Goal: Book appointment/travel/reservation

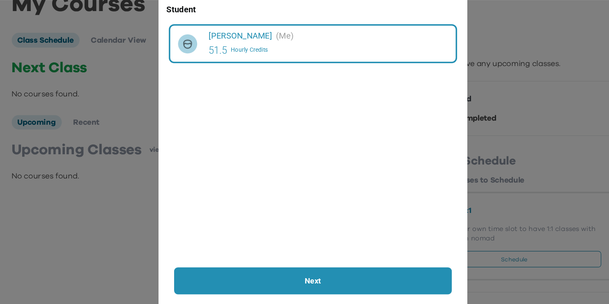
scroll to position [2, 0]
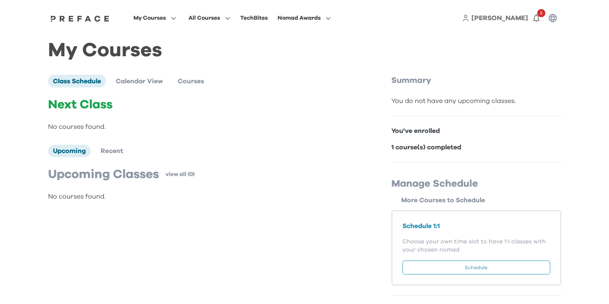
click at [154, 178] on p "Upcoming Classes" at bounding box center [103, 174] width 111 height 15
click at [523, 11] on div "Rohan 2" at bounding box center [511, 18] width 99 height 16
click at [519, 18] on span "[PERSON_NAME]" at bounding box center [499, 18] width 57 height 7
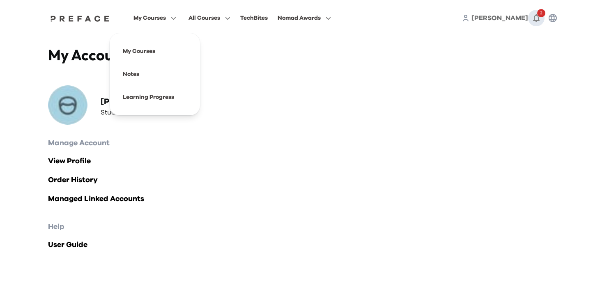
click at [541, 18] on icon "button" at bounding box center [536, 18] width 10 height 10
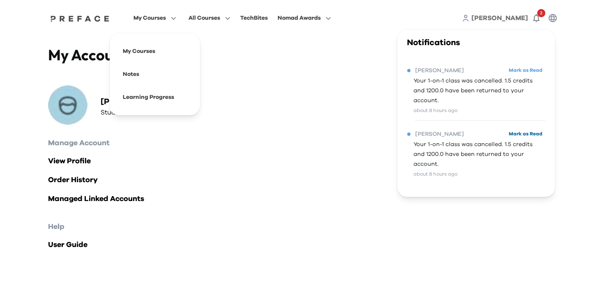
click at [528, 129] on button "Mark as Read" at bounding box center [525, 134] width 39 height 11
click at [425, 73] on span "[PERSON_NAME]" at bounding box center [439, 71] width 49 height 10
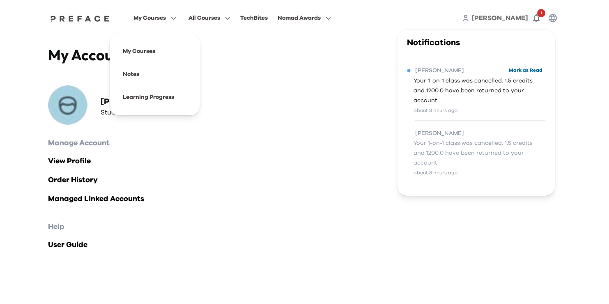
click at [530, 69] on button "Mark as Read" at bounding box center [525, 70] width 39 height 11
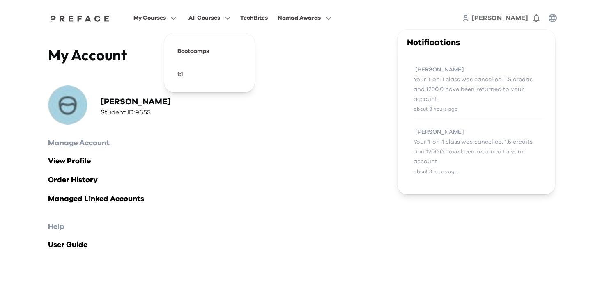
click at [220, 17] on span "All Courses" at bounding box center [204, 18] width 32 height 10
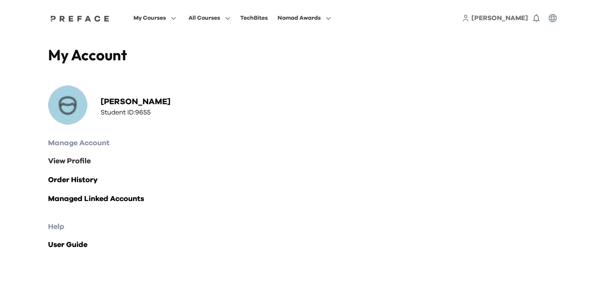
click at [153, 162] on link "View Profile" at bounding box center [304, 161] width 513 height 11
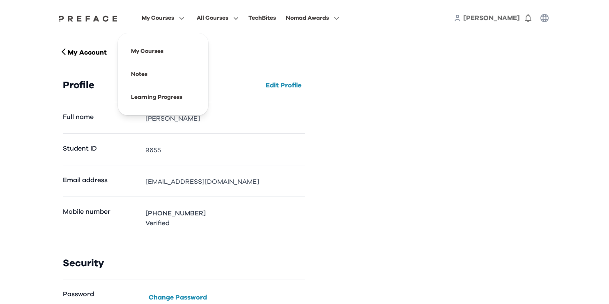
click at [174, 22] on span "My Courses" at bounding box center [158, 18] width 32 height 10
click at [508, 19] on span "[PERSON_NAME]" at bounding box center [491, 18] width 57 height 7
click at [120, 19] on img at bounding box center [88, 18] width 63 height 7
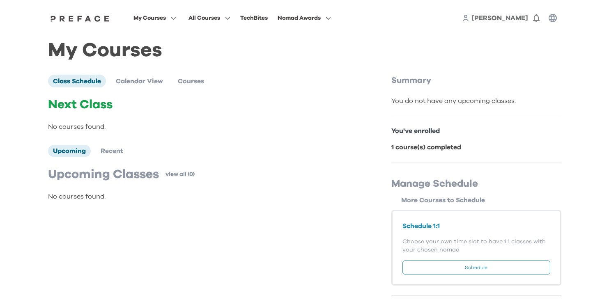
click at [443, 269] on button "Schedule" at bounding box center [476, 268] width 148 height 14
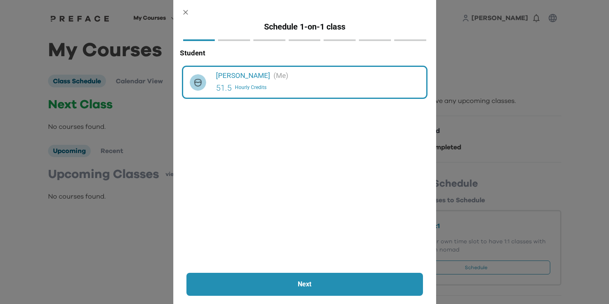
click at [293, 277] on button "Next" at bounding box center [304, 284] width 237 height 23
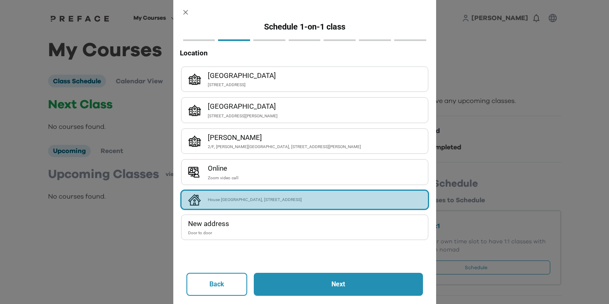
click at [248, 201] on div "House [GEOGRAPHIC_DATA], [STREET_ADDRESS]" at bounding box center [315, 199] width 214 height 7
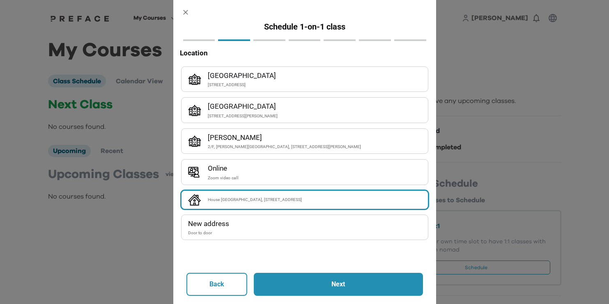
click at [310, 288] on p "Next" at bounding box center [338, 285] width 125 height 10
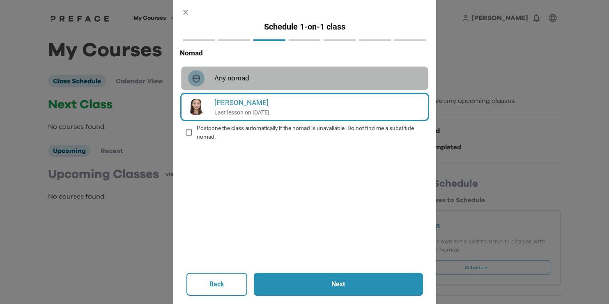
click at [228, 84] on h6 "Any nomad" at bounding box center [317, 78] width 207 height 11
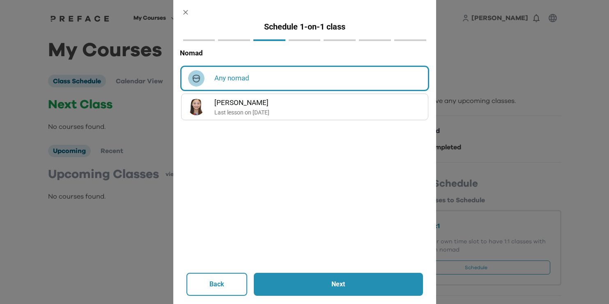
click at [325, 293] on button "Next" at bounding box center [338, 284] width 169 height 23
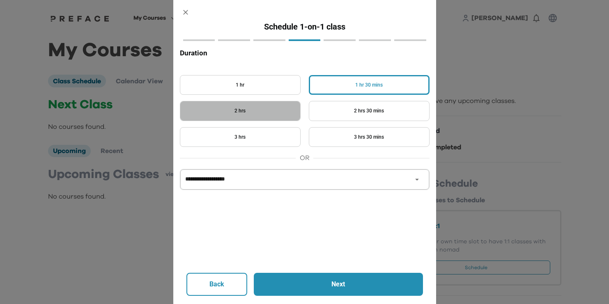
click at [268, 113] on button "2 hrs" at bounding box center [240, 111] width 121 height 20
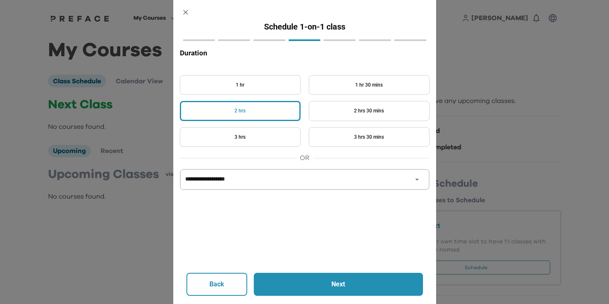
click at [339, 285] on p "Next" at bounding box center [338, 285] width 125 height 10
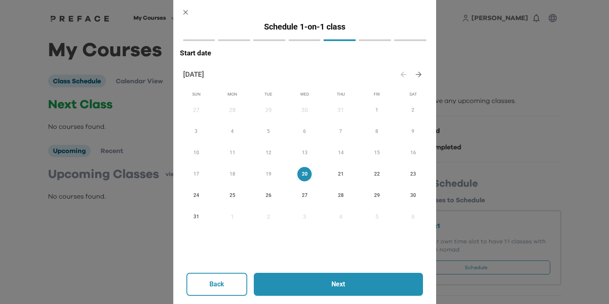
click at [377, 178] on span "22" at bounding box center [377, 174] width 14 height 9
click at [220, 288] on p "Back" at bounding box center [217, 285] width 15 height 10
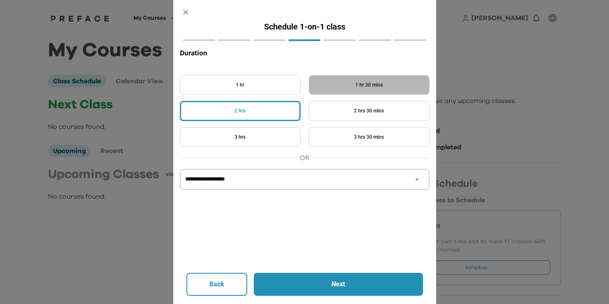
click at [339, 90] on button "1 hr 30 mins" at bounding box center [369, 85] width 121 height 20
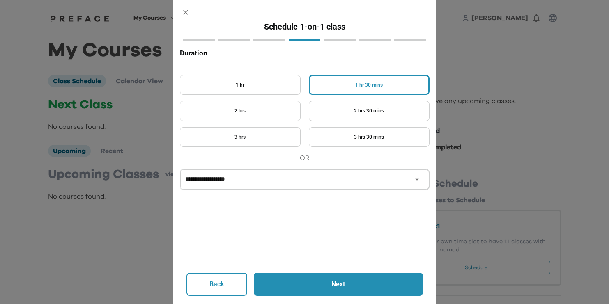
click at [324, 283] on p "Next" at bounding box center [338, 285] width 125 height 10
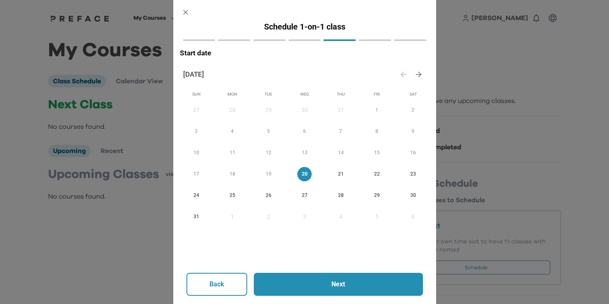
click at [370, 176] on span "22" at bounding box center [377, 174] width 14 height 9
click at [331, 289] on p "Next" at bounding box center [338, 285] width 125 height 10
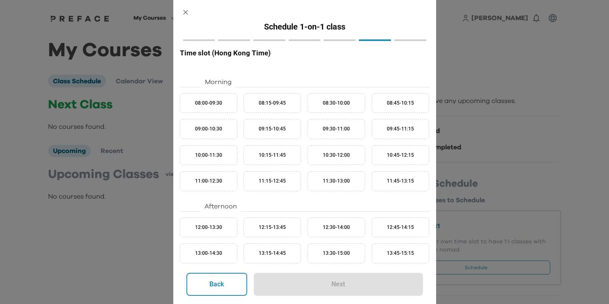
click at [427, 203] on div "Afternoon" at bounding box center [305, 207] width 250 height 10
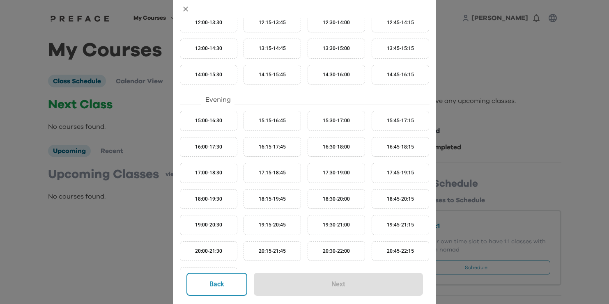
scroll to position [213, 0]
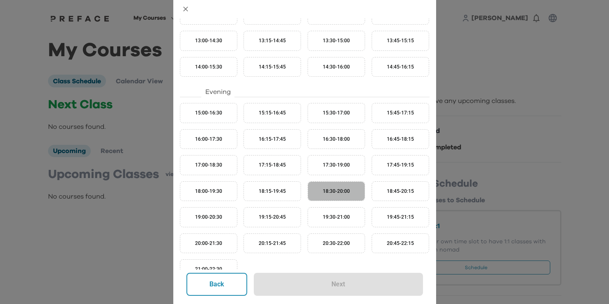
click at [335, 198] on button "18:30-20:00" at bounding box center [336, 192] width 57 height 20
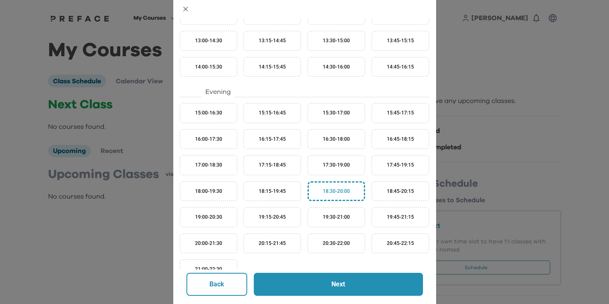
click at [327, 291] on button "Next" at bounding box center [338, 284] width 169 height 23
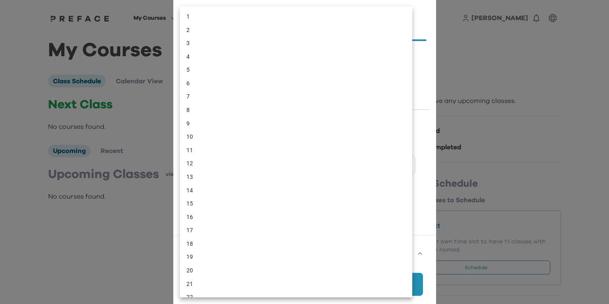
click at [251, 88] on body "My Courses All Courses TechBites Nomad Awards Rohan 0 My Courses Class Schedule…" at bounding box center [304, 153] width 609 height 306
drag, startPoint x: 191, startPoint y: 55, endPoint x: 189, endPoint y: 16, distance: 39.5
click at [189, 16] on ul "1 2 3 4 5 6 7 8 9 10 11 12 13 14 15 16 17 18 19 20 21 22 23 24 25 26 27 28 29 3…" at bounding box center [296, 238] width 232 height 462
click at [189, 16] on li "1" at bounding box center [296, 17] width 232 height 14
type input "*"
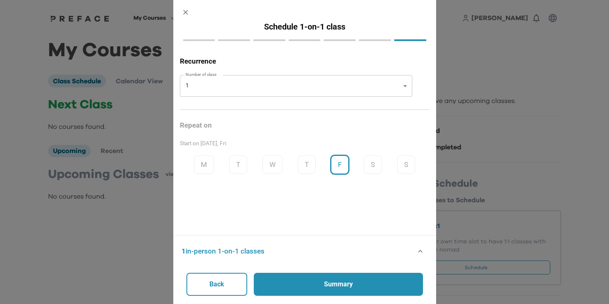
click at [332, 283] on p "Summary" at bounding box center [338, 285] width 125 height 10
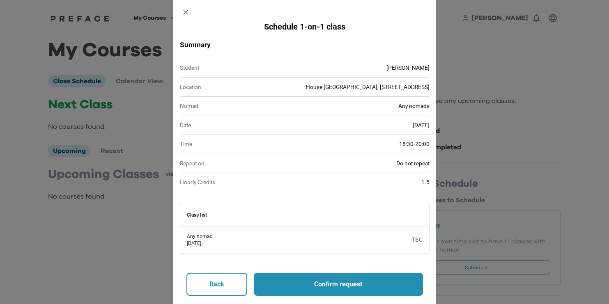
click at [345, 284] on p "Confirm request" at bounding box center [338, 285] width 125 height 10
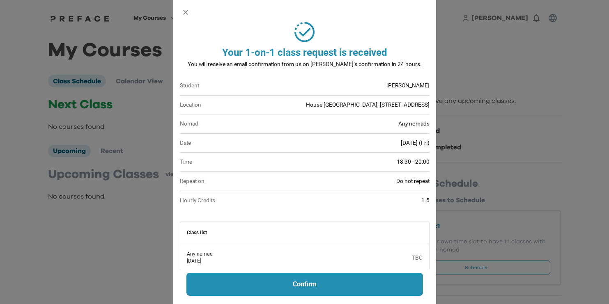
click at [325, 285] on p "Confirm" at bounding box center [305, 285] width 192 height 10
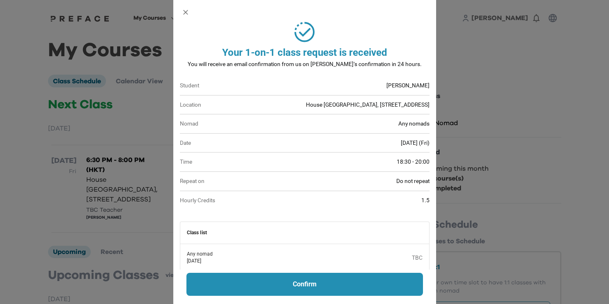
click at [303, 283] on p "Confirm" at bounding box center [305, 285] width 192 height 10
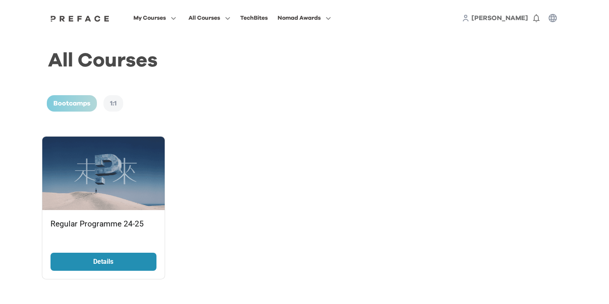
click at [519, 18] on span "[PERSON_NAME]" at bounding box center [499, 18] width 57 height 7
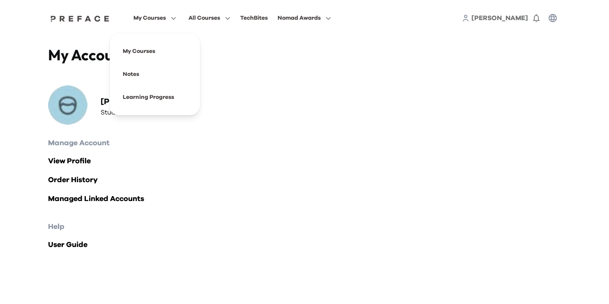
click at [166, 20] on span "My Courses" at bounding box center [149, 18] width 32 height 10
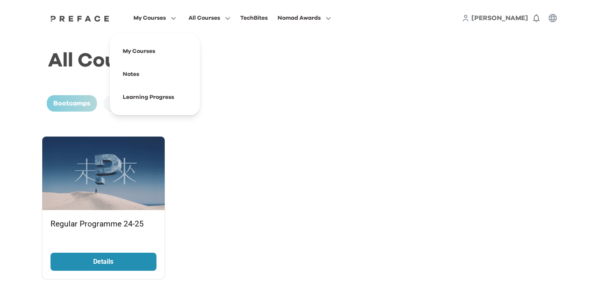
click at [166, 18] on span "My Courses" at bounding box center [149, 18] width 32 height 10
click at [172, 53] on span at bounding box center [154, 51] width 77 height 23
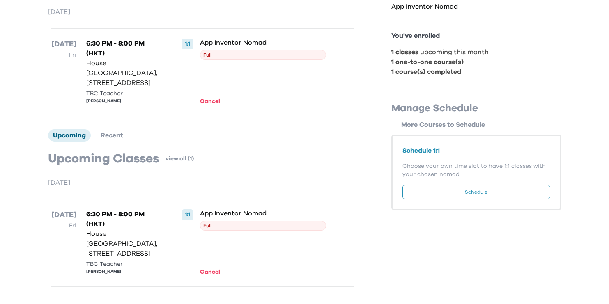
scroll to position [94, 0]
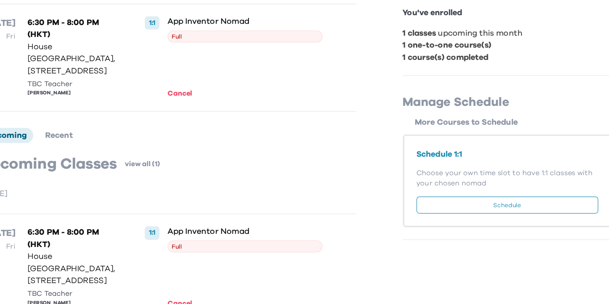
click at [402, 207] on button "Schedule" at bounding box center [476, 214] width 148 height 14
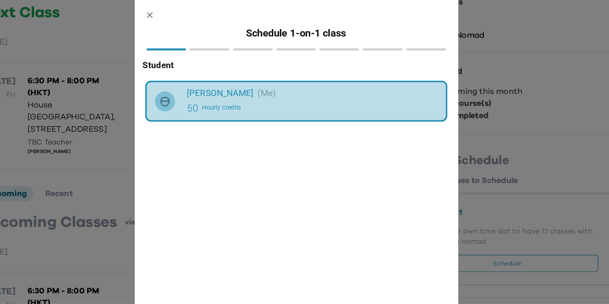
click at [216, 77] on h6 "[PERSON_NAME]" at bounding box center [243, 75] width 54 height 11
click at [216, 78] on div "Rohan Maliah (Me)" at bounding box center [318, 75] width 204 height 11
click at [219, 89] on div "50 Hourly Credits" at bounding box center [318, 87] width 204 height 13
click at [183, 69] on div "Rohan Maliah (Me) 50 Hourly Credits" at bounding box center [304, 82] width 243 height 31
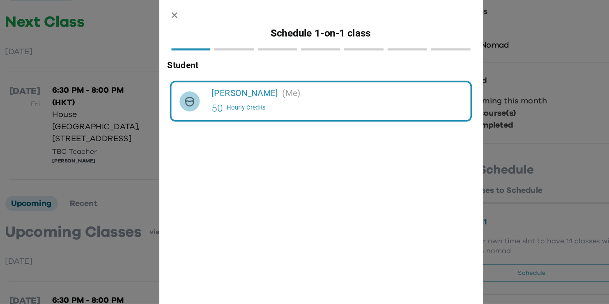
scroll to position [86, 0]
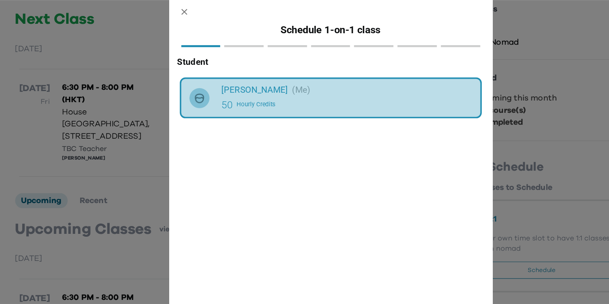
click at [190, 70] on div "Rohan Maliah (Me) 50 Hourly Credits" at bounding box center [305, 82] width 230 height 24
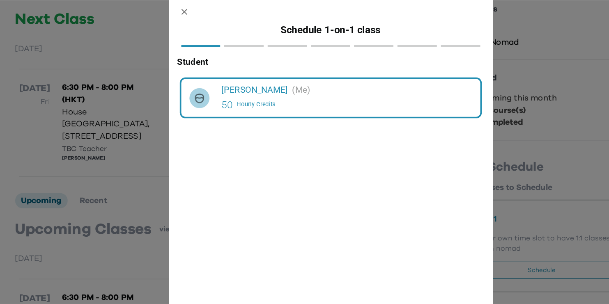
click at [190, 70] on div "Rohan Maliah (Me) 50 Hourly Credits" at bounding box center [305, 82] width 230 height 24
click at [183, 10] on icon "button" at bounding box center [185, 12] width 5 height 5
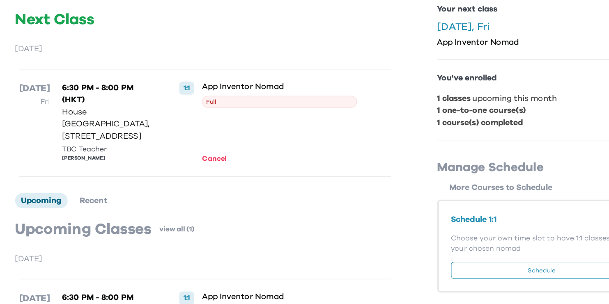
click at [416, 220] on button "Schedule" at bounding box center [476, 223] width 148 height 14
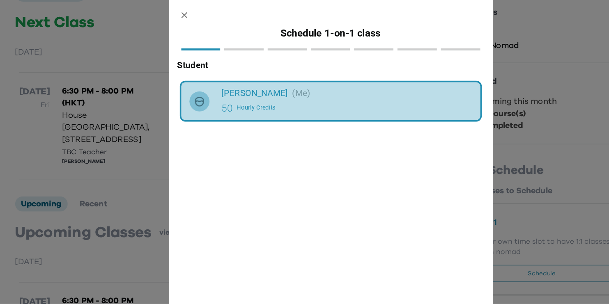
click at [303, 89] on div "50 Hourly Credits" at bounding box center [318, 87] width 204 height 13
click at [299, 88] on div "50 Hourly Credits" at bounding box center [318, 87] width 204 height 13
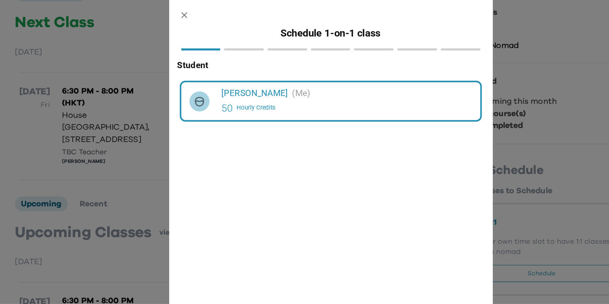
click at [299, 88] on div "50 Hourly Credits" at bounding box center [318, 87] width 204 height 13
click at [183, 12] on icon "button" at bounding box center [185, 12] width 5 height 5
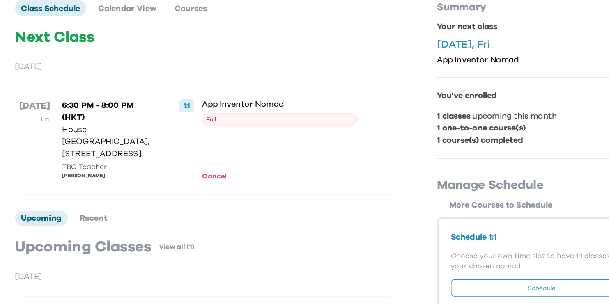
scroll to position [71, 0]
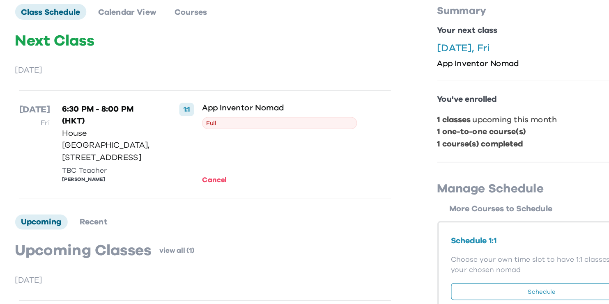
click at [430, 235] on button "Schedule" at bounding box center [476, 237] width 148 height 14
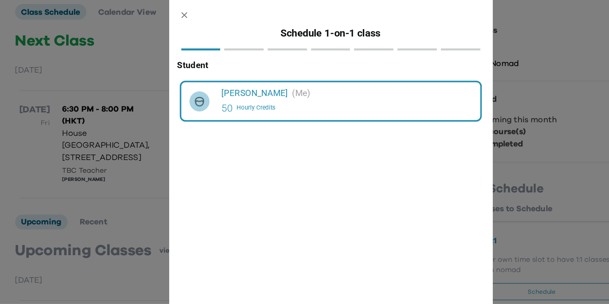
click at [381, 83] on div "50 Hourly Credits" at bounding box center [318, 87] width 204 height 13
click at [380, 83] on div "50 Hourly Credits" at bounding box center [318, 87] width 204 height 13
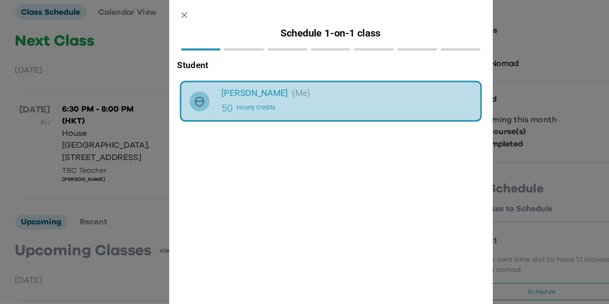
click at [380, 83] on div "50 Hourly Credits" at bounding box center [318, 87] width 204 height 13
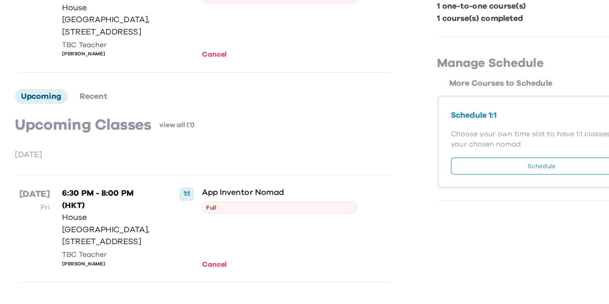
scroll to position [117, 0]
click at [460, 185] on button "Schedule" at bounding box center [476, 192] width 148 height 14
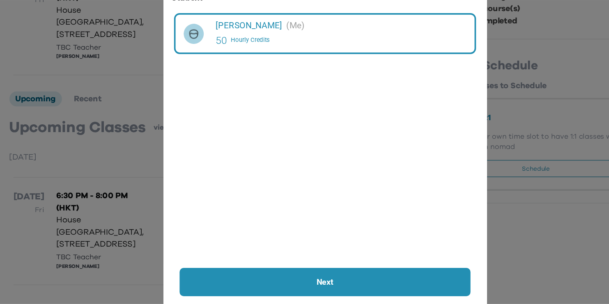
click at [251, 280] on p "Next" at bounding box center [305, 285] width 192 height 10
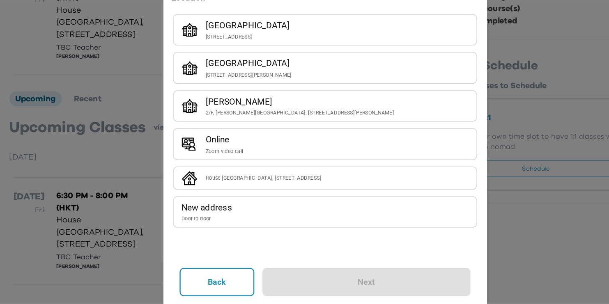
scroll to position [116, 0]
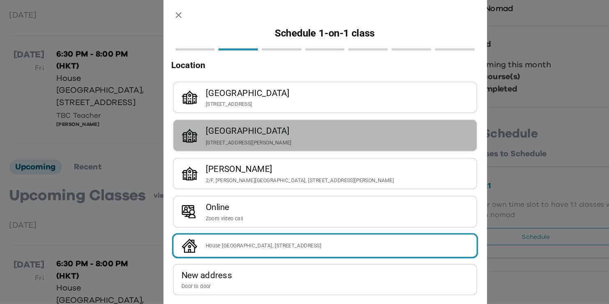
click at [229, 118] on div "[STREET_ADDRESS][PERSON_NAME]" at bounding box center [315, 116] width 214 height 7
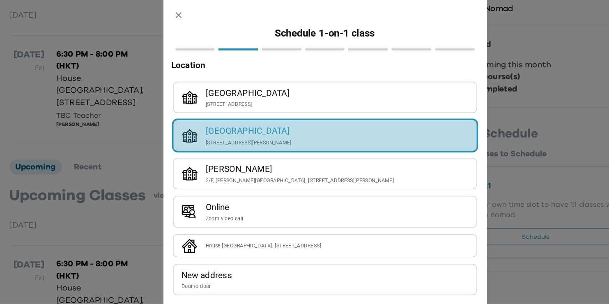
click at [229, 118] on div "[STREET_ADDRESS][PERSON_NAME]" at bounding box center [315, 116] width 214 height 7
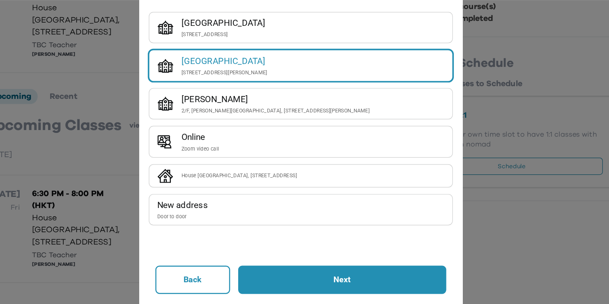
scroll to position [117, 0]
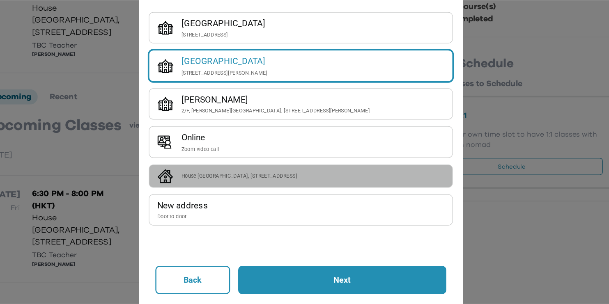
click at [196, 194] on div "House [GEOGRAPHIC_DATA], [STREET_ADDRESS]" at bounding box center [304, 199] width 233 height 11
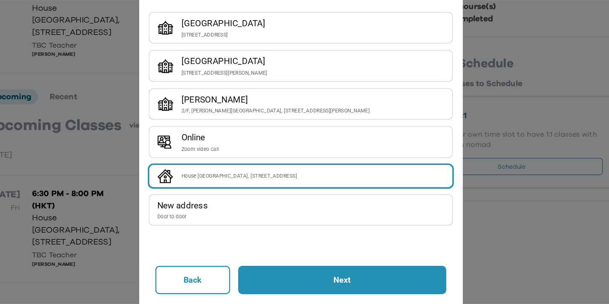
click at [276, 280] on p "Next" at bounding box center [338, 285] width 125 height 10
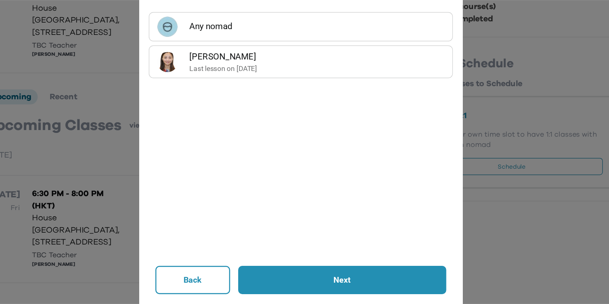
scroll to position [116, 0]
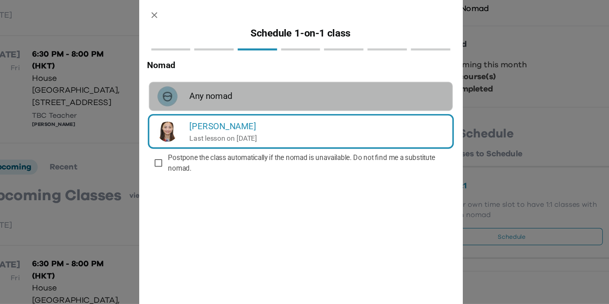
click at [214, 79] on h6 "Any nomad" at bounding box center [317, 78] width 207 height 11
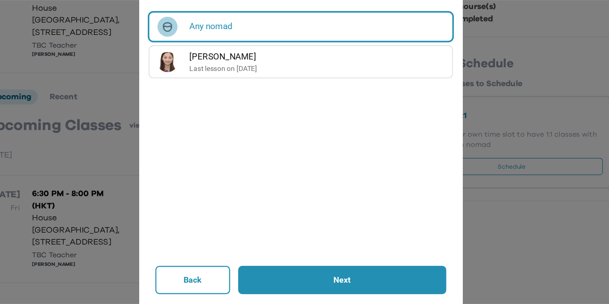
click at [290, 280] on p "Next" at bounding box center [338, 285] width 125 height 10
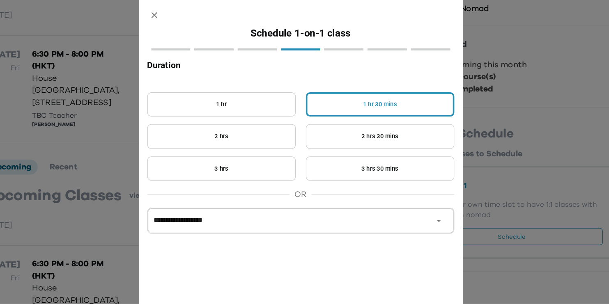
click at [201, 110] on button "2 hrs" at bounding box center [240, 111] width 121 height 20
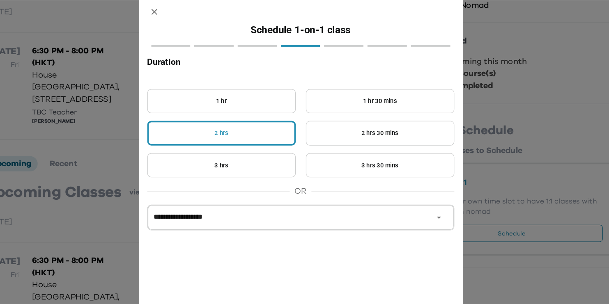
click at [331, 225] on div "**********" at bounding box center [305, 158] width 250 height 183
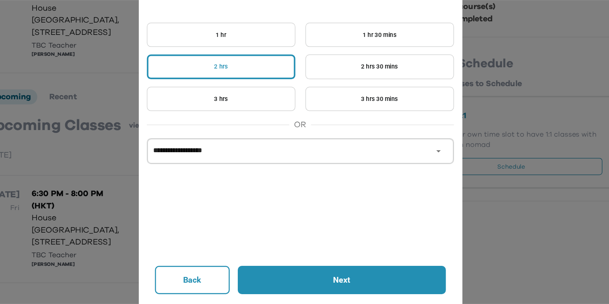
click at [325, 273] on button "Next" at bounding box center [338, 284] width 169 height 23
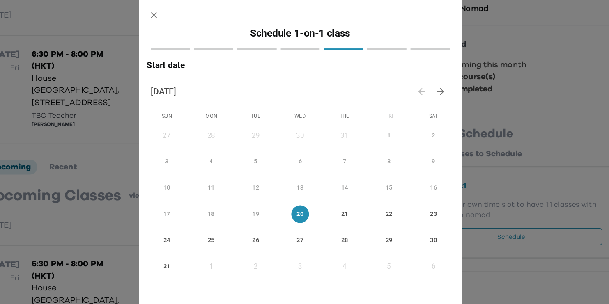
click at [333, 195] on span "28" at bounding box center [340, 195] width 14 height 9
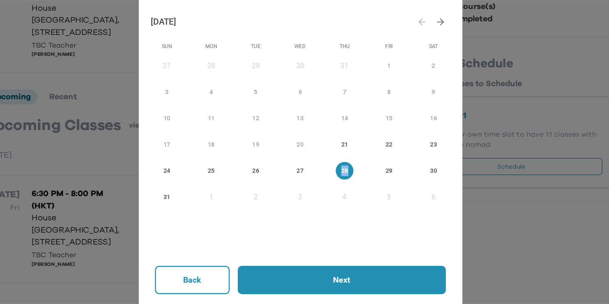
click at [276, 280] on p "Next" at bounding box center [338, 285] width 125 height 10
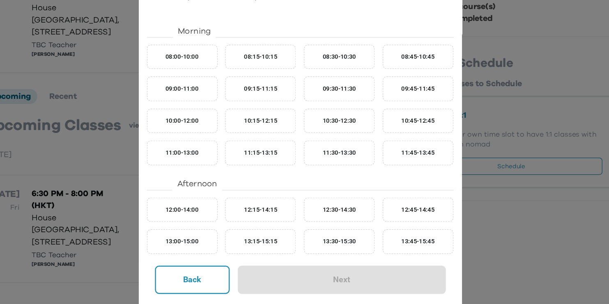
scroll to position [120, 0]
click at [372, 270] on div "Back Next" at bounding box center [304, 287] width 263 height 34
click at [173, 270] on div "Back Next" at bounding box center [304, 287] width 263 height 34
click at [180, 212] on div "Morning 08:00-10:00 08:15-10:15 08:30-10:30 08:45-10:45 09:00-11:00 09:15-11:15…" at bounding box center [305, 270] width 250 height 406
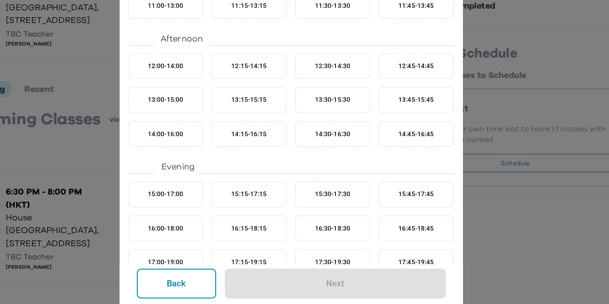
scroll to position [129, 0]
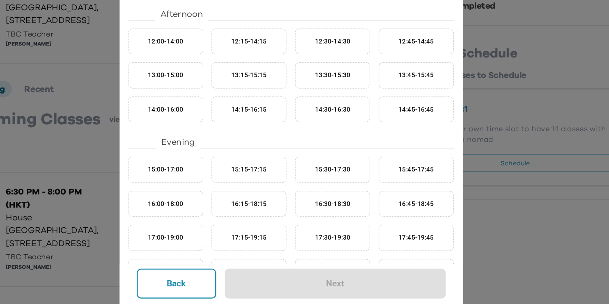
click at [180, 214] on button "16:00-18:00" at bounding box center [208, 224] width 57 height 20
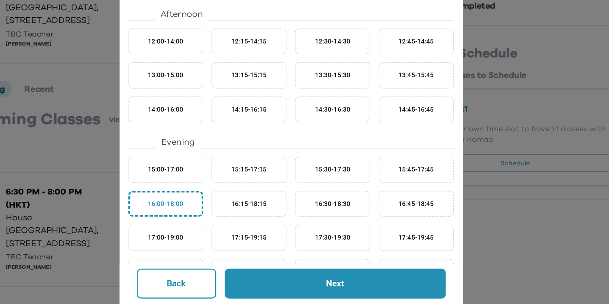
click at [254, 273] on button "Next" at bounding box center [338, 284] width 169 height 23
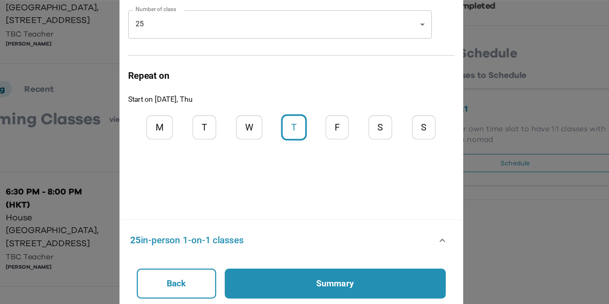
scroll to position [0, 0]
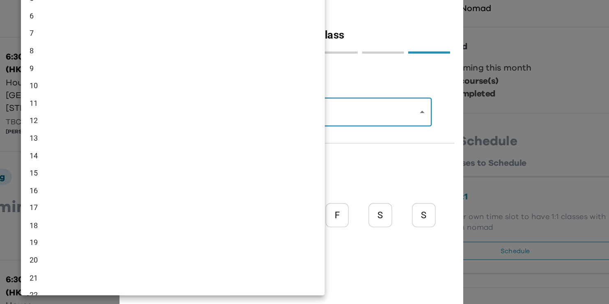
click at [204, 87] on body "My Courses All Courses TechBites Nomad Awards Rohan 0 My Courses Class Schedule…" at bounding box center [304, 93] width 609 height 421
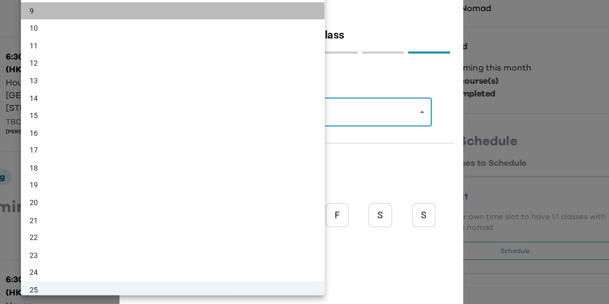
click at [177, 8] on li "9" at bounding box center [214, 9] width 232 height 14
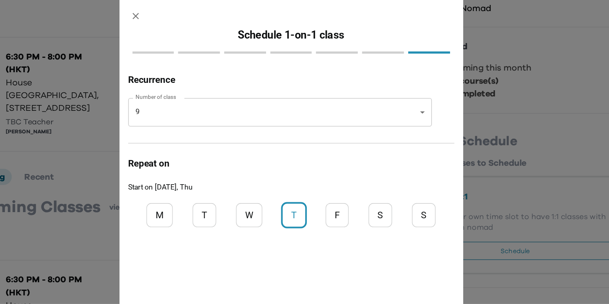
click at [180, 73] on div at bounding box center [305, 71] width 250 height 8
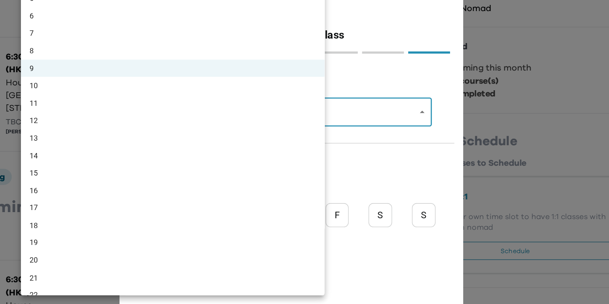
drag, startPoint x: 141, startPoint y: 80, endPoint x: 178, endPoint y: 87, distance: 38.1
click at [141, 80] on body "My Courses All Courses TechBites Nomad Awards Rohan 0 My Courses Class Schedule…" at bounding box center [304, 93] width 609 height 421
drag, startPoint x: 143, startPoint y: 50, endPoint x: 23, endPoint y: 36, distance: 120.8
click at [98, 36] on ul "1 2 3 4 5 6 7 8 9 10 11 12 13 14 15 16 17 18 19 20 21 22 23 24 25" at bounding box center [285, 105] width 375 height 341
drag, startPoint x: 23, startPoint y: 36, endPoint x: 24, endPoint y: 12, distance: 23.8
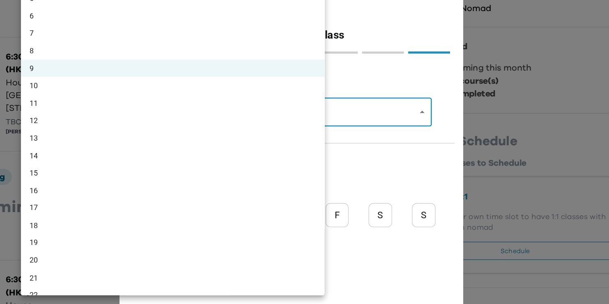
click at [98, 12] on ul "1 2 3 4 5 6 7 8 9 10 11 12 13 14 15 16 17 18 19 20 21 22 23 24 25" at bounding box center [285, 105] width 375 height 341
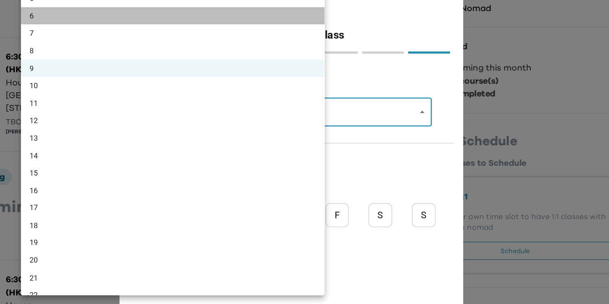
click at [98, 9] on li "6" at bounding box center [214, 12] width 232 height 14
type input "*"
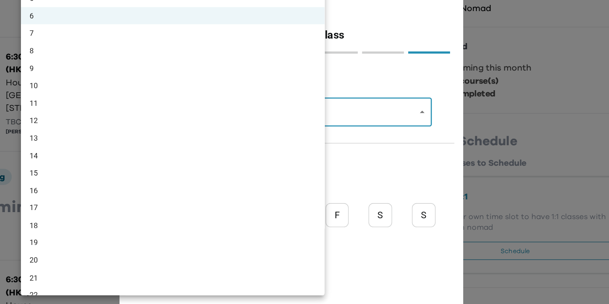
click at [108, 82] on body "My Courses All Courses TechBites Nomad Awards Rohan 0 My Courses Class Schedule…" at bounding box center [304, 93] width 609 height 421
drag, startPoint x: 245, startPoint y: 119, endPoint x: 241, endPoint y: 138, distance: 19.7
click at [241, 138] on ul "1 2 3 4 5 6 7 8 9 10 11 12 13 14 15 16 17 18 19 20 21 22 23 24 25" at bounding box center [285, 105] width 375 height 341
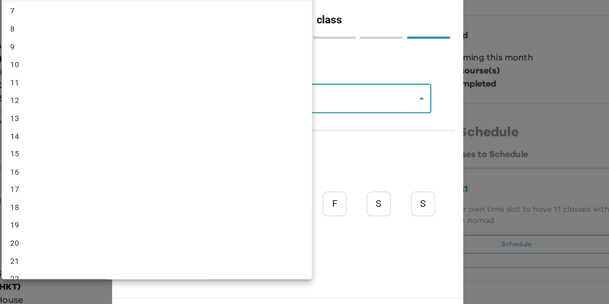
drag, startPoint x: 157, startPoint y: 21, endPoint x: 151, endPoint y: 12, distance: 11.5
click at [151, 12] on ul "1 2 3 4 5 6 7 8 9 10 11 12 13 14 15 16 17 18 19 20 21 22 23 24 25" at bounding box center [277, 100] width 375 height 341
click at [151, 14] on li "7" at bounding box center [206, 21] width 232 height 14
type input "*"
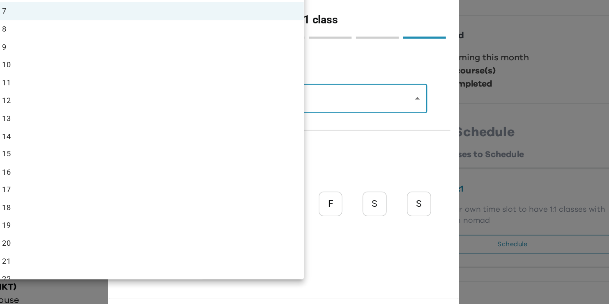
click at [108, 75] on body "My Courses All Courses TechBites Nomad Awards Rohan 0 My Courses Class Schedule…" at bounding box center [304, 96] width 609 height 421
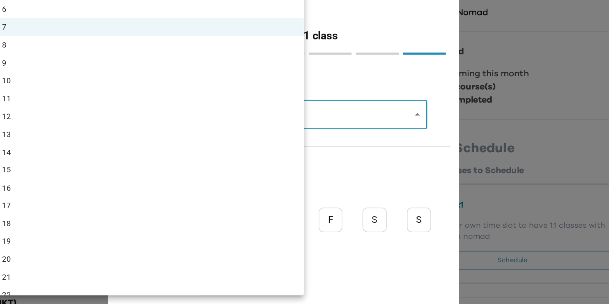
scroll to position [0, 0]
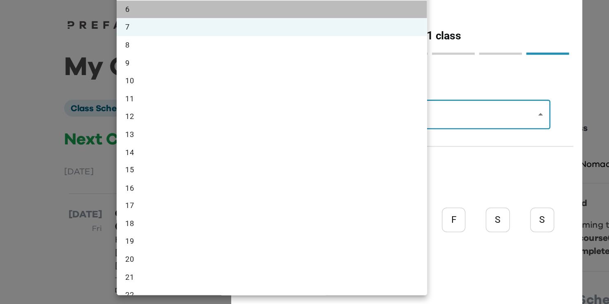
click at [97, 4] on li "6" at bounding box center [203, 7] width 232 height 14
type input "*"
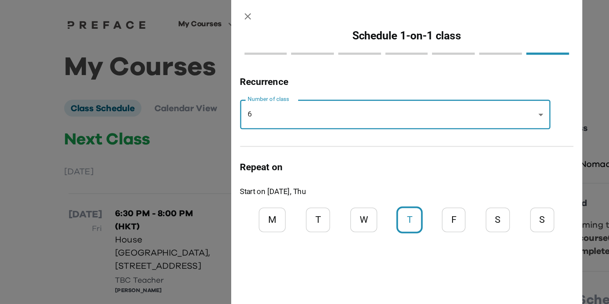
click at [186, 87] on body "My Courses All Courses TechBites Nomad Awards Rohan 0 My Courses Class Schedule…" at bounding box center [304, 210] width 609 height 421
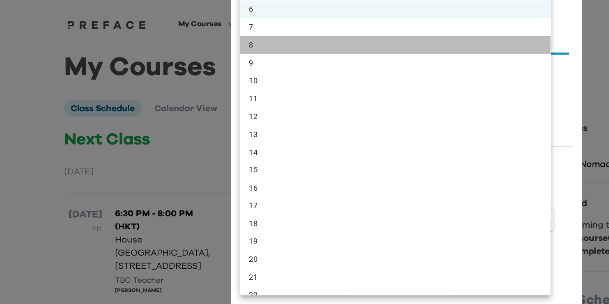
click at [405, 36] on li "8" at bounding box center [296, 34] width 232 height 14
type input "*"
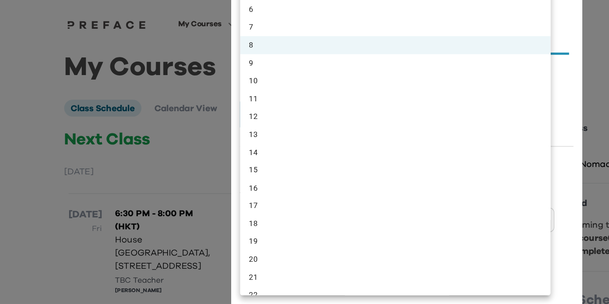
click at [398, 84] on body "My Courses All Courses TechBites Nomad Awards Rohan 0 My Courses Class Schedule…" at bounding box center [304, 210] width 609 height 421
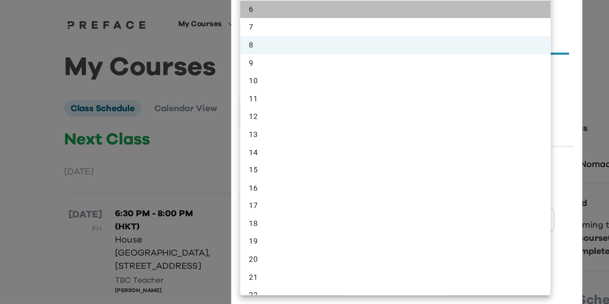
click at [195, 7] on li "6" at bounding box center [296, 7] width 232 height 14
type input "*"
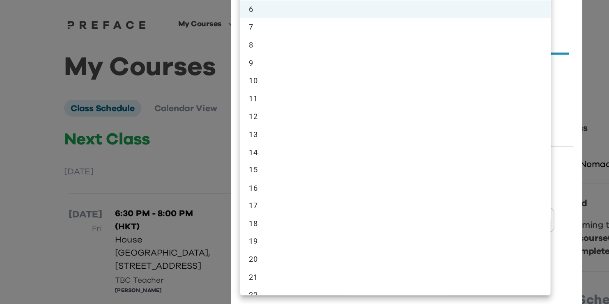
click at [192, 78] on body "My Courses All Courses TechBites Nomad Awards Rohan 0 My Courses Class Schedule…" at bounding box center [304, 210] width 609 height 421
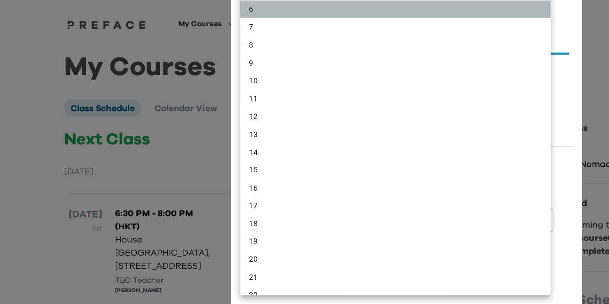
click at [194, 2] on li "6" at bounding box center [296, 7] width 232 height 14
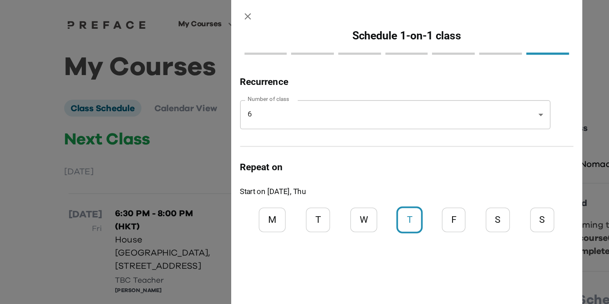
click at [194, 2] on div "1 2 3 4 5 6 7 8 9 10 11 12 13 14 15 16 17 18 19 20 21 22 23 24 25" at bounding box center [304, 152] width 609 height 304
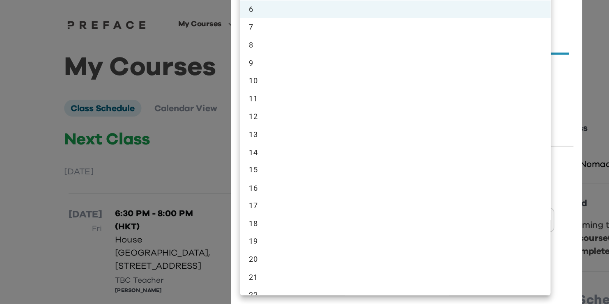
click at [224, 83] on body "My Courses All Courses TechBites Nomad Awards Rohan 0 My Courses Class Schedule…" at bounding box center [304, 210] width 609 height 421
